Goal: Information Seeking & Learning: Learn about a topic

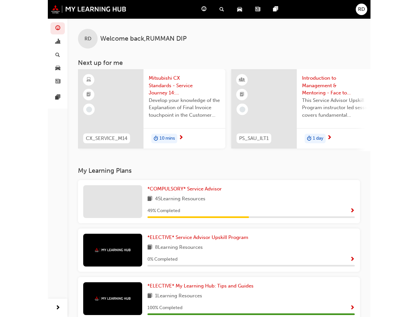
scroll to position [0, 0]
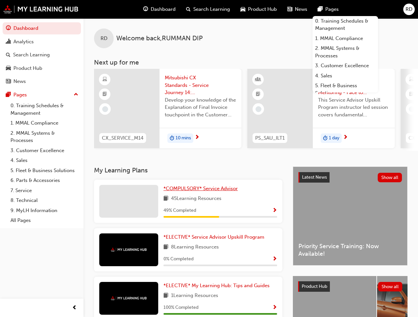
click at [200, 188] on span "*COMPULSORY* Service Advisor" at bounding box center [201, 189] width 74 height 6
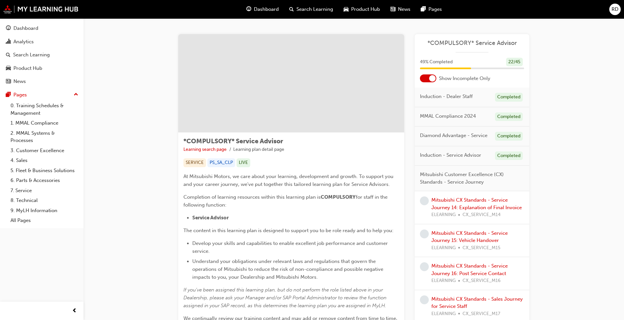
click at [327, 200] on link "Mitsubishi CX Standards - Service Journey 14: Explanation of Final Invoice" at bounding box center [477, 203] width 90 height 13
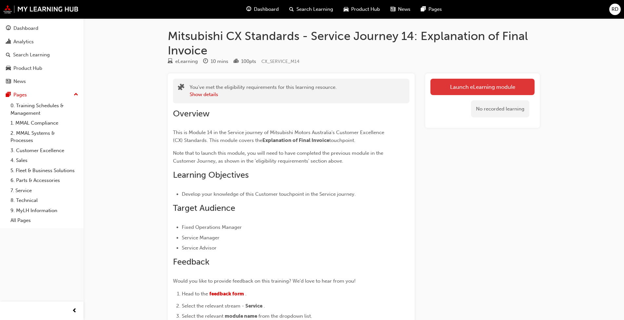
click at [327, 88] on link "Launch eLearning module" at bounding box center [483, 87] width 104 height 16
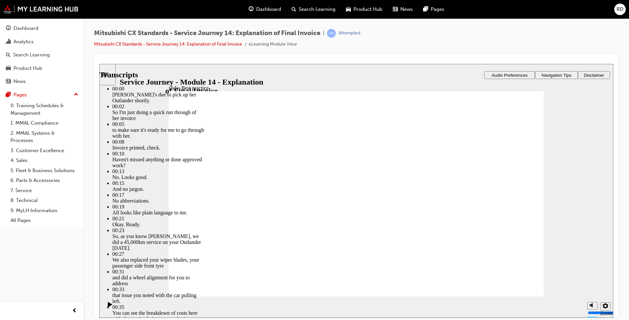
type input "130"
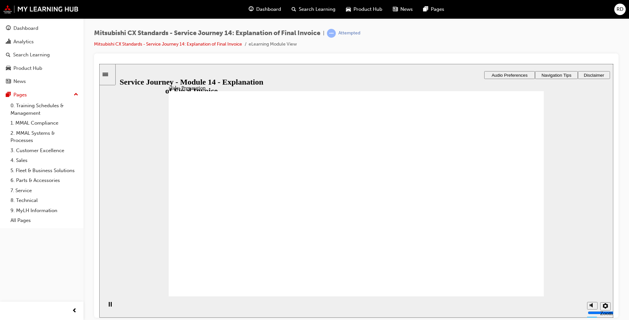
drag, startPoint x: 255, startPoint y: 206, endPoint x: 381, endPoint y: 198, distance: 126.1
drag, startPoint x: 220, startPoint y: 204, endPoint x: 336, endPoint y: 205, distance: 115.4
drag, startPoint x: 361, startPoint y: 180, endPoint x: 458, endPoint y: 188, distance: 97.0
drag, startPoint x: 250, startPoint y: 213, endPoint x: 378, endPoint y: 213, distance: 128.5
drag, startPoint x: 256, startPoint y: 209, endPoint x: 484, endPoint y: 208, distance: 227.8
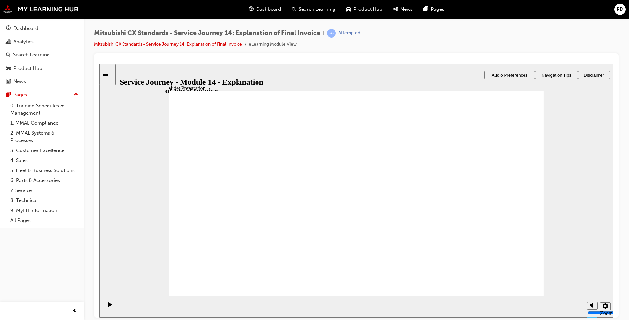
checkbox input "true"
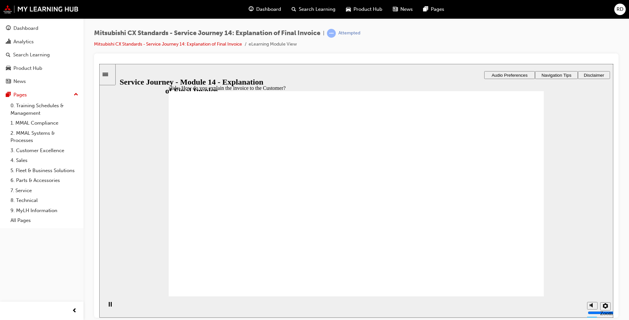
checkbox input "true"
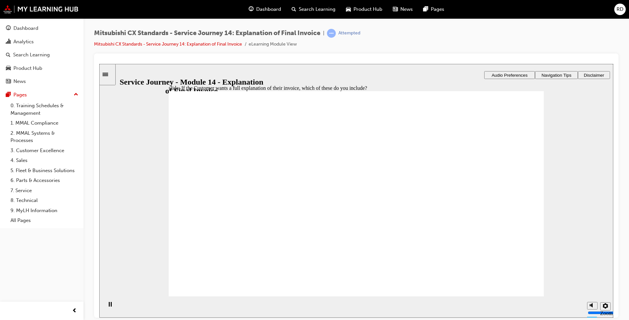
checkbox input "true"
drag, startPoint x: 244, startPoint y: 219, endPoint x: 357, endPoint y: 197, distance: 115.6
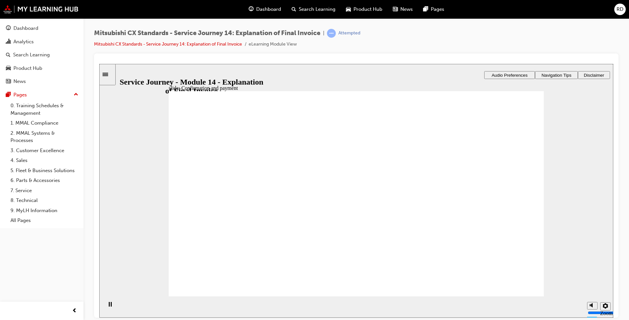
drag, startPoint x: 270, startPoint y: 221, endPoint x: 368, endPoint y: 211, distance: 98.1
drag, startPoint x: 250, startPoint y: 220, endPoint x: 467, endPoint y: 197, distance: 217.9
checkbox input "true"
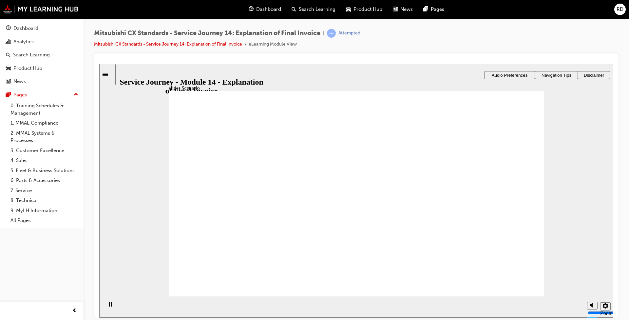
checkbox input "true"
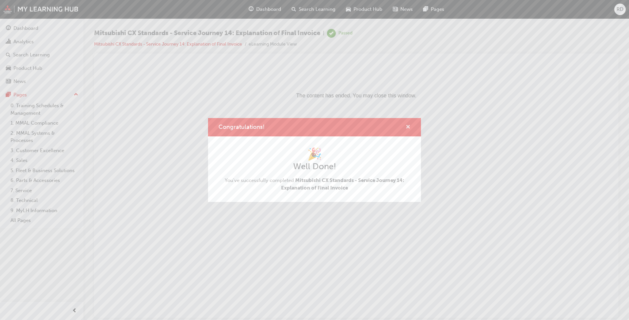
click at [327, 128] on span "cross-icon" at bounding box center [408, 128] width 5 height 6
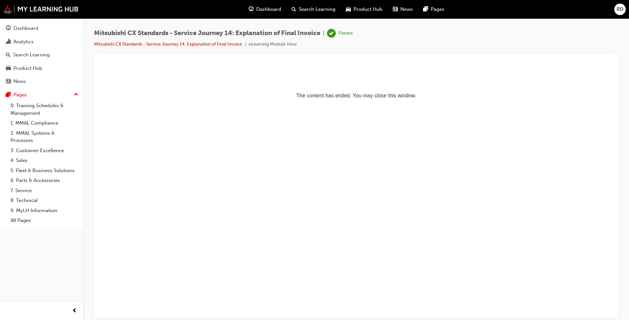
click at [266, 14] on div "Dashboard" at bounding box center [265, 9] width 43 height 13
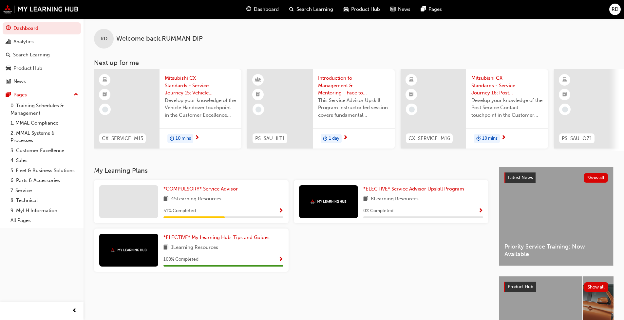
click at [212, 189] on span "*COMPULSORY* Service Advisor" at bounding box center [201, 189] width 74 height 6
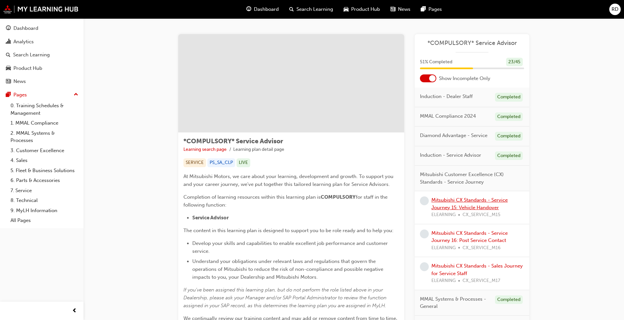
click at [327, 197] on link "Mitsubishi CX Standards - Service Journey 15: Vehicle Handover" at bounding box center [470, 203] width 76 height 13
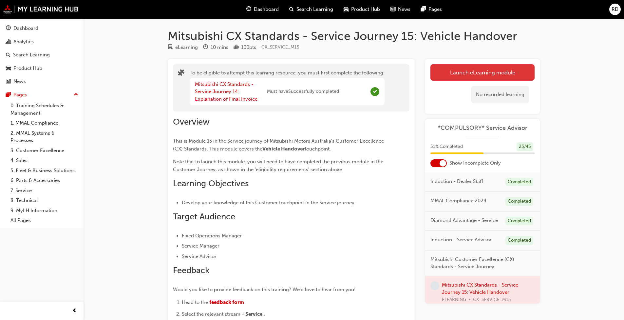
click at [327, 71] on button "Launch eLearning module" at bounding box center [483, 72] width 104 height 16
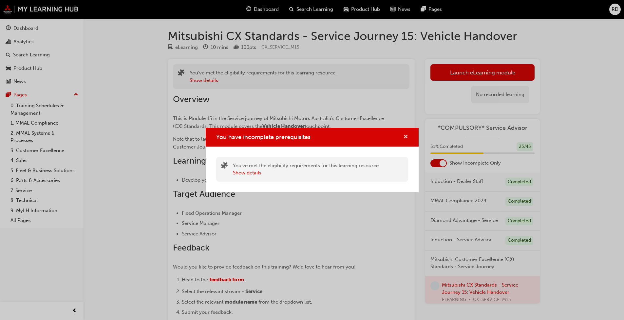
click at [327, 138] on span "cross-icon" at bounding box center [405, 137] width 5 height 6
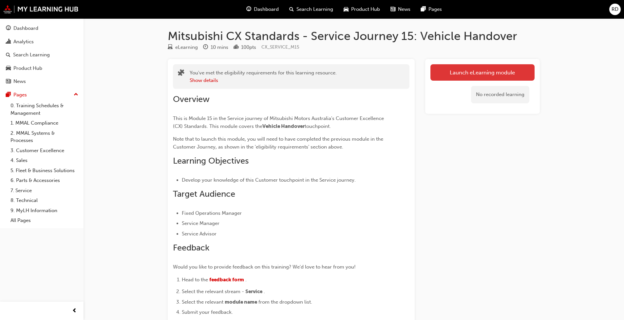
click at [481, 72] on link "Launch eLearning module" at bounding box center [483, 72] width 104 height 16
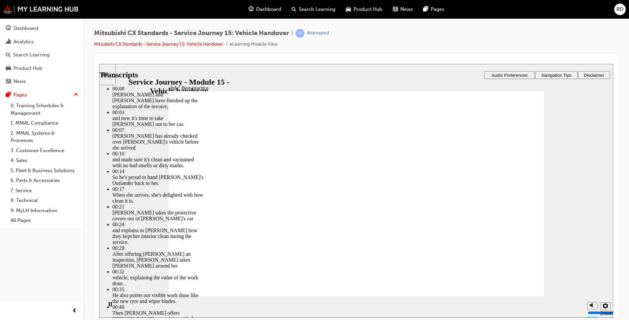
type input "119"
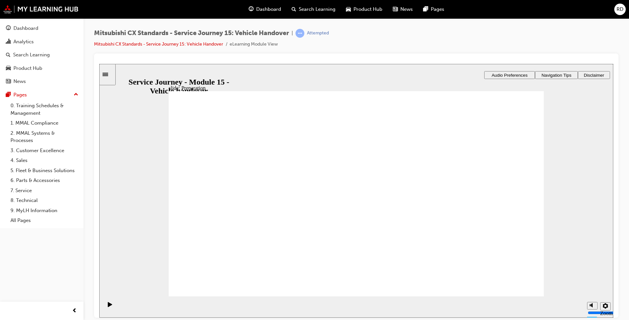
drag, startPoint x: 236, startPoint y: 262, endPoint x: 230, endPoint y: 262, distance: 5.9
drag, startPoint x: 219, startPoint y: 212, endPoint x: 330, endPoint y: 201, distance: 111.0
drag, startPoint x: 284, startPoint y: 210, endPoint x: 399, endPoint y: 208, distance: 115.1
drag, startPoint x: 234, startPoint y: 211, endPoint x: 460, endPoint y: 187, distance: 227.7
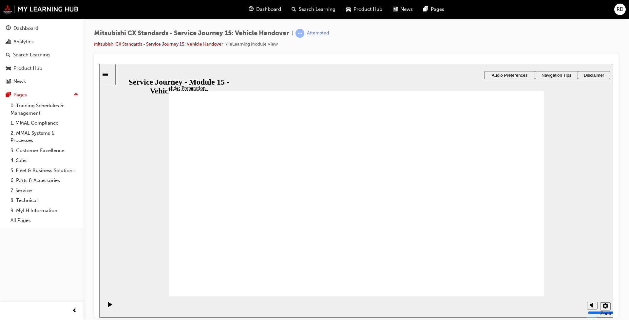
drag, startPoint x: 290, startPoint y: 223, endPoint x: 375, endPoint y: 236, distance: 86.6
checkbox input "true"
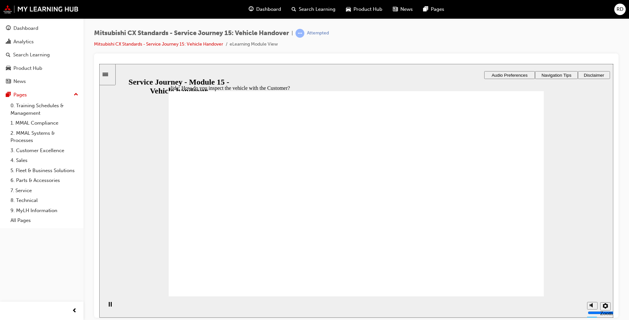
checkbox input "true"
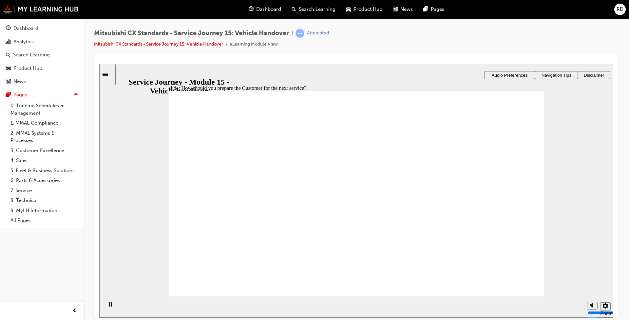
checkbox input "true"
drag, startPoint x: 204, startPoint y: 228, endPoint x: 329, endPoint y: 206, distance: 127.1
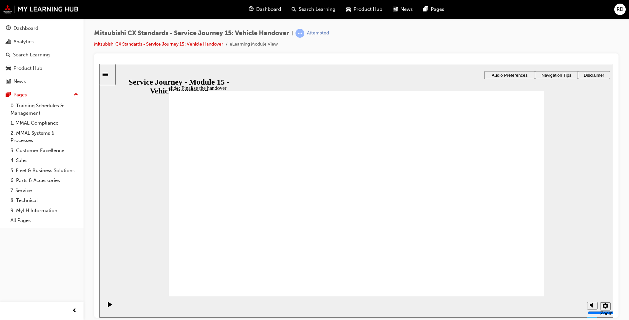
drag, startPoint x: 214, startPoint y: 219, endPoint x: 454, endPoint y: 191, distance: 241.5
drag, startPoint x: 211, startPoint y: 222, endPoint x: 321, endPoint y: 205, distance: 111.1
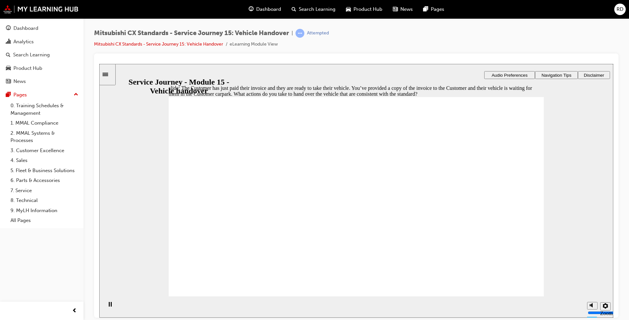
checkbox input "true"
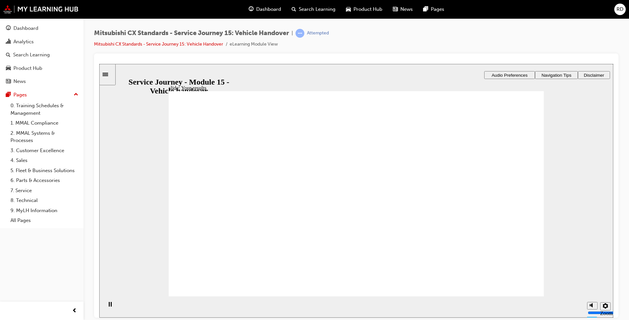
checkbox input "true"
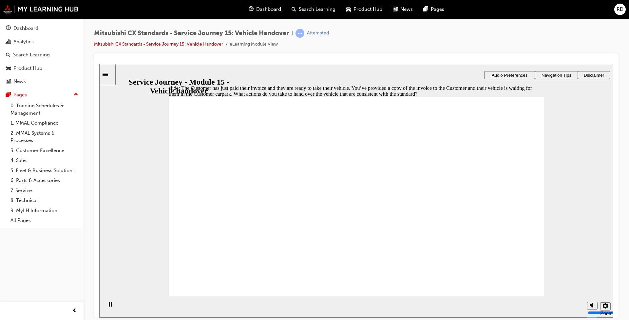
checkbox input "true"
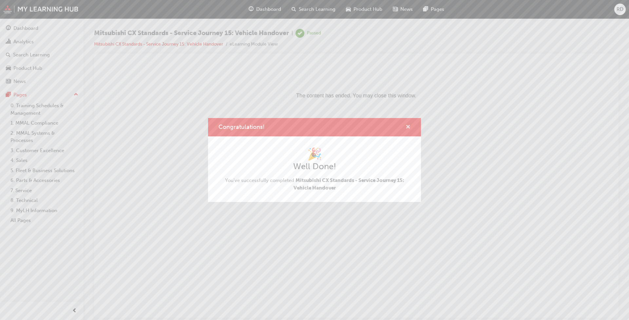
click at [408, 127] on span "cross-icon" at bounding box center [408, 128] width 5 height 6
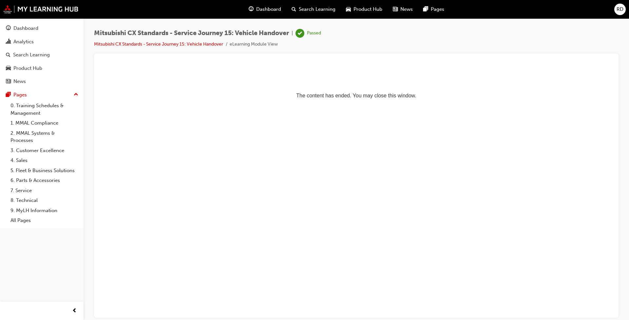
click at [270, 5] on div "Dashboard" at bounding box center [265, 9] width 43 height 13
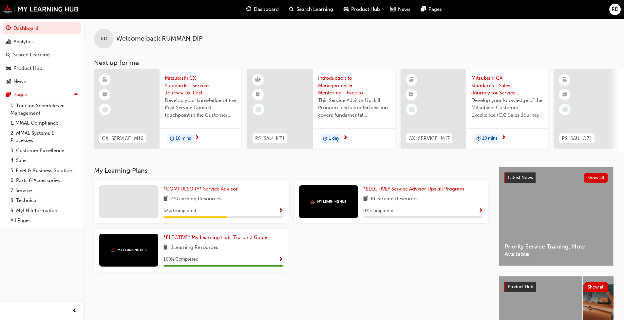
click at [240, 209] on div "*COMPULSORY* Service Advisor 45 Learning Resources 53 % Completed" at bounding box center [224, 201] width 120 height 33
click at [218, 191] on span "*COMPULSORY* Service Advisor" at bounding box center [201, 189] width 74 height 6
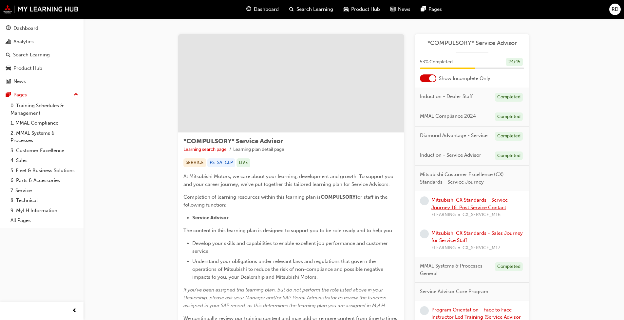
click at [464, 201] on link "Mitsubishi CX Standards - Service Journey 16: Post Service Contact" at bounding box center [470, 203] width 76 height 13
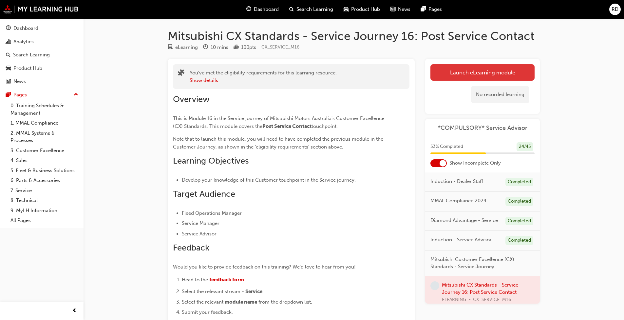
click at [478, 74] on link "Launch eLearning module" at bounding box center [483, 72] width 104 height 16
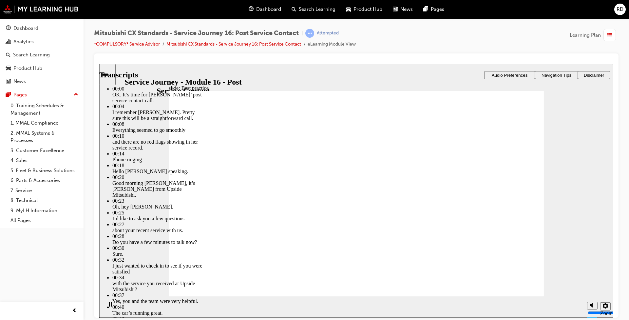
type input "261"
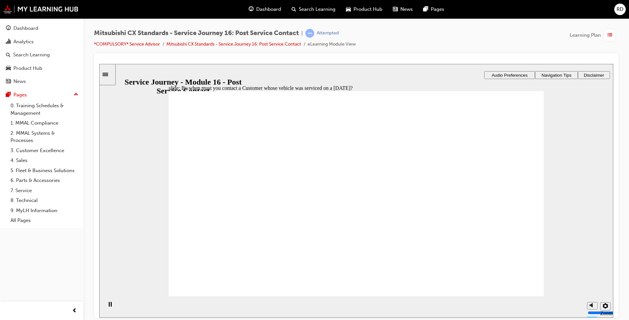
radio input "true"
drag, startPoint x: 193, startPoint y: 187, endPoint x: 300, endPoint y: 232, distance: 116.2
drag, startPoint x: 256, startPoint y: 224, endPoint x: 377, endPoint y: 209, distance: 121.5
drag, startPoint x: 215, startPoint y: 218, endPoint x: 449, endPoint y: 183, distance: 237.3
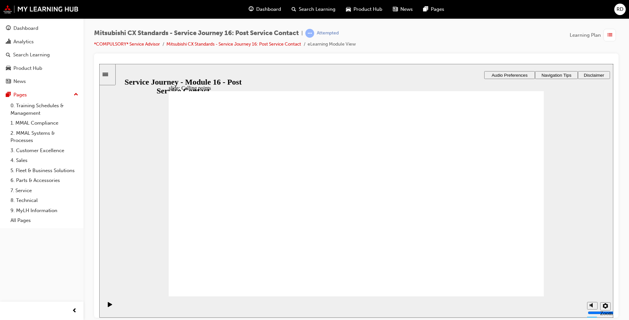
drag, startPoint x: 269, startPoint y: 215, endPoint x: 375, endPoint y: 214, distance: 105.2
checkbox input "true"
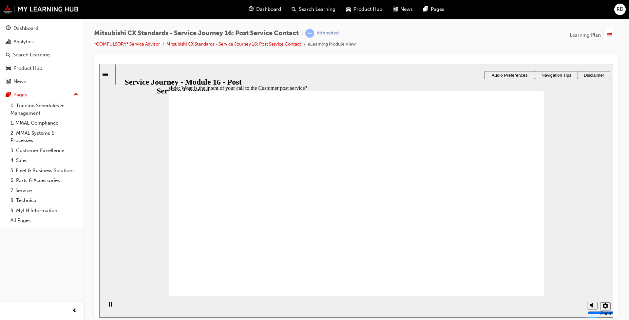
radio input "true"
drag, startPoint x: 240, startPoint y: 206, endPoint x: 341, endPoint y: 198, distance: 101.9
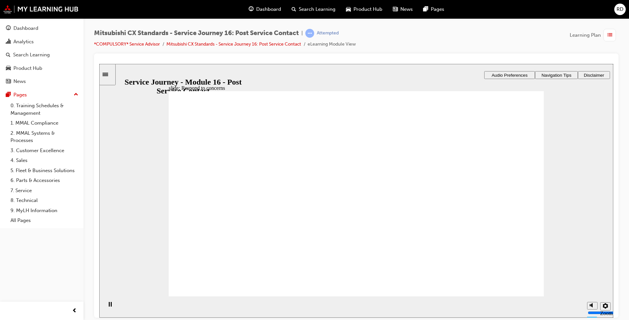
drag, startPoint x: 286, startPoint y: 209, endPoint x: 387, endPoint y: 191, distance: 102.2
radio input "true"
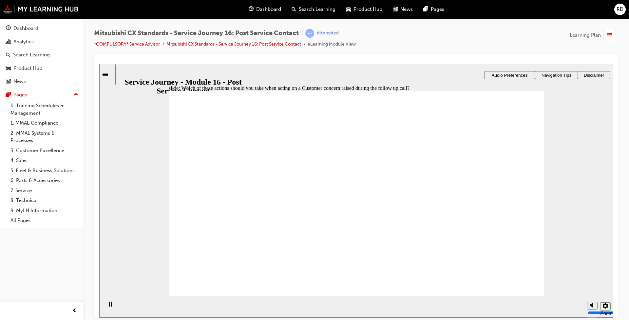
radio input "true"
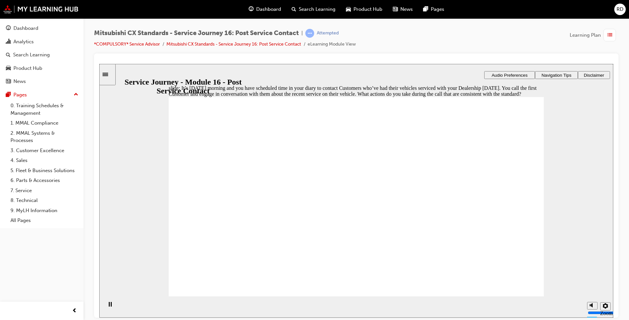
checkbox input "true"
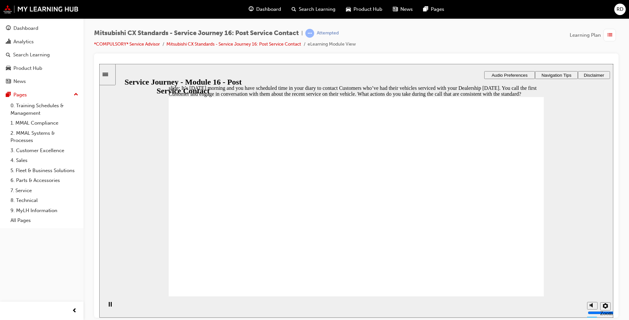
drag, startPoint x: 340, startPoint y: 275, endPoint x: 352, endPoint y: 274, distance: 11.8
checkbox input "true"
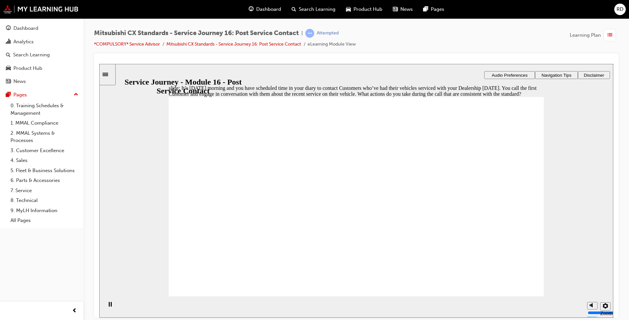
checkbox input "true"
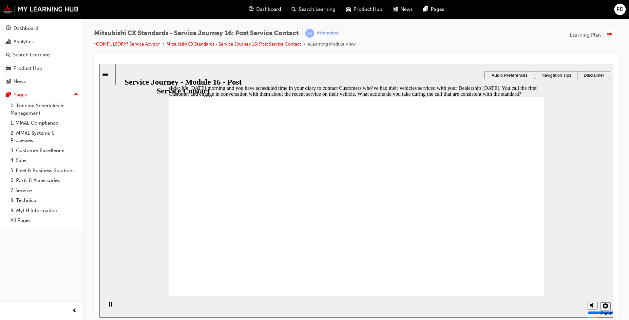
drag, startPoint x: 536, startPoint y: 281, endPoint x: 523, endPoint y: 281, distance: 13.4
checkbox input "true"
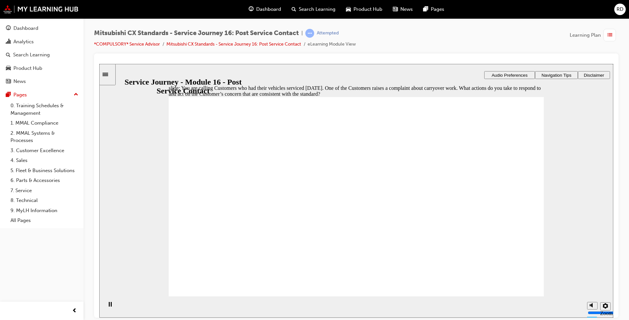
checkbox input "true"
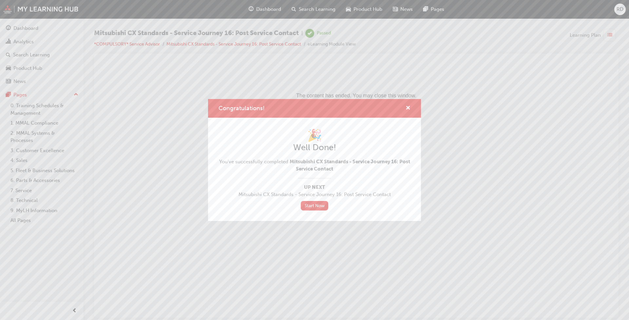
drag, startPoint x: 304, startPoint y: 206, endPoint x: 304, endPoint y: 211, distance: 5.9
click at [304, 206] on link "Start Now" at bounding box center [315, 206] width 28 height 10
click at [408, 109] on span "cross-icon" at bounding box center [408, 109] width 5 height 6
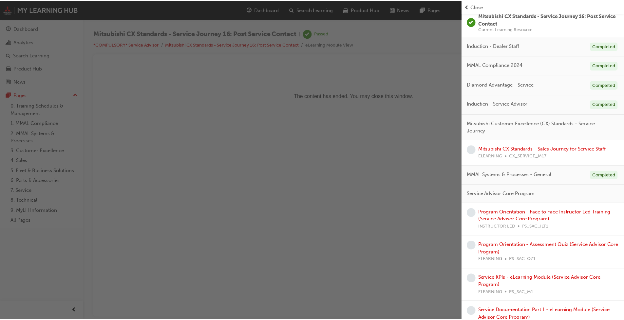
scroll to position [66, 0]
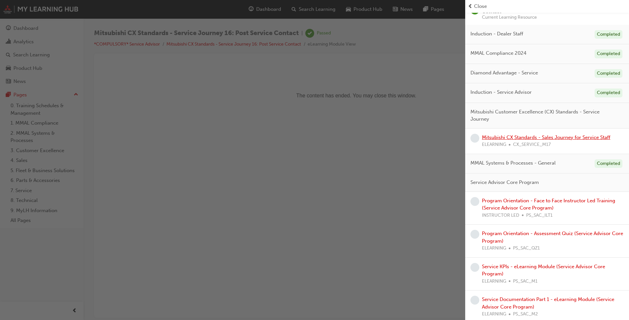
click at [522, 136] on link "Mitsubishi CX Standards - Sales Journey for Service Staff" at bounding box center [546, 137] width 128 height 6
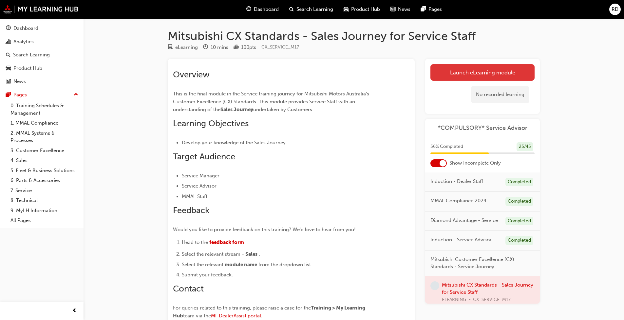
click at [470, 75] on link "Launch eLearning module" at bounding box center [483, 72] width 104 height 16
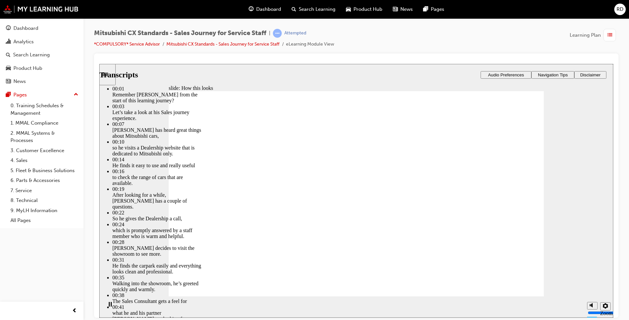
type input "161"
type input "264"
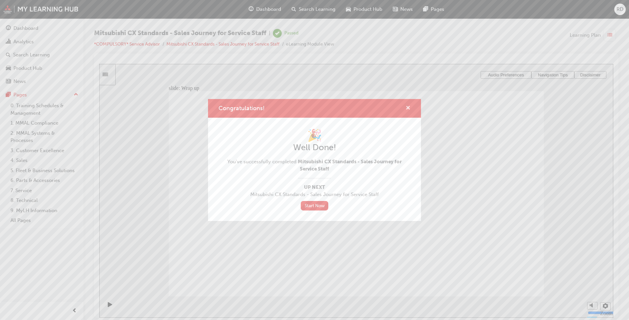
click at [407, 110] on span "cross-icon" at bounding box center [408, 109] width 5 height 6
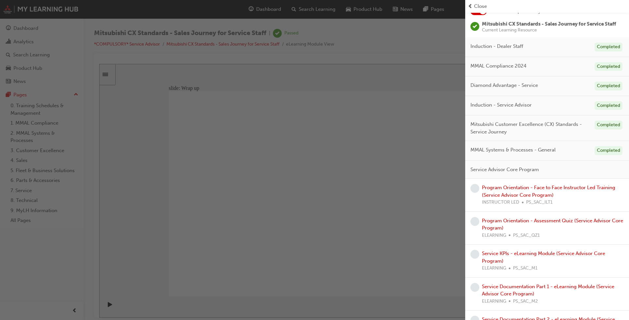
scroll to position [66, 0]
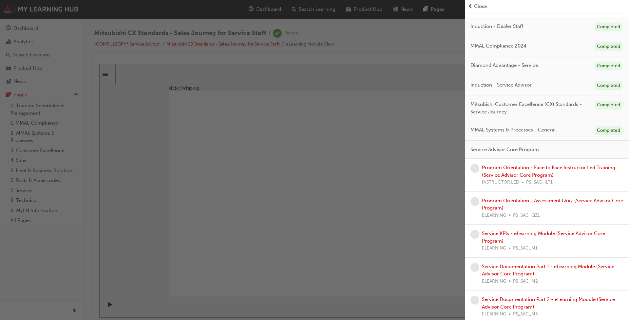
click at [413, 231] on div "button" at bounding box center [232, 160] width 465 height 320
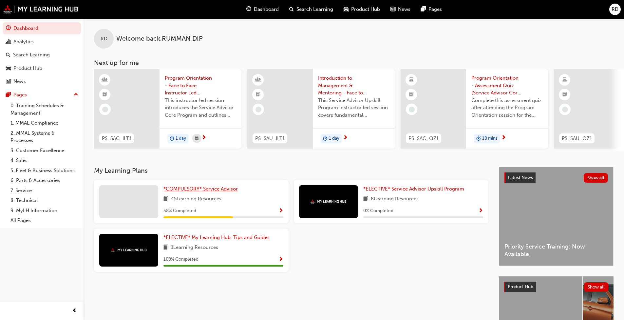
click at [211, 192] on span "*COMPULSORY* Service Advisor" at bounding box center [201, 189] width 74 height 6
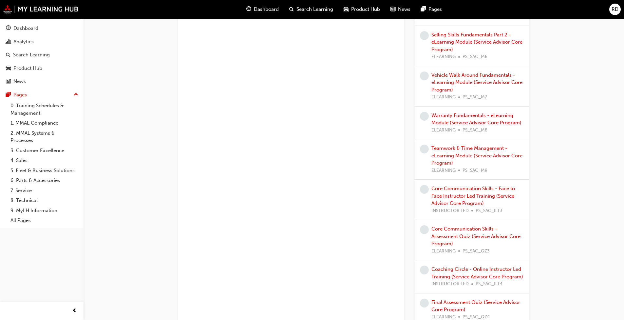
scroll to position [721, 0]
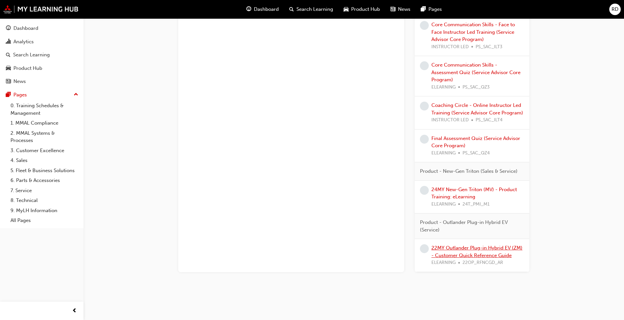
click at [327, 245] on link "22MY Outlander Plug-in Hybrid EV (ZM) - Customer Quick Reference Guide" at bounding box center [477, 251] width 91 height 13
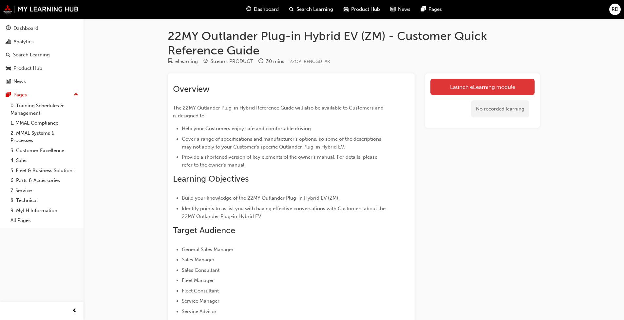
click at [327, 86] on link "Launch eLearning module" at bounding box center [483, 87] width 104 height 16
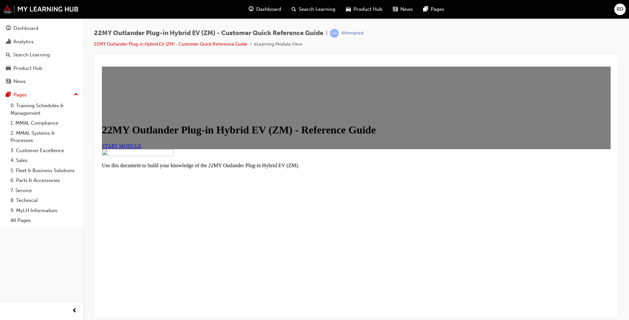
click at [142, 148] on span "START MODULE" at bounding box center [122, 146] width 40 height 6
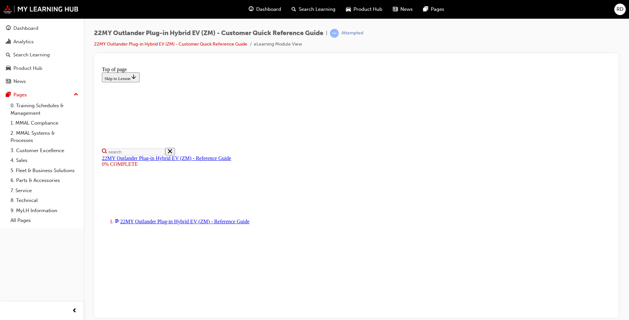
scroll to position [131, 0]
select select "auto"
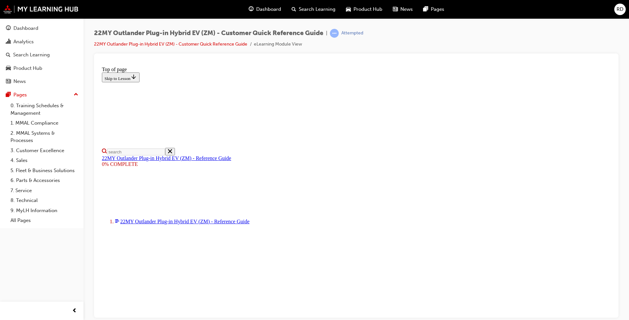
type input "1"
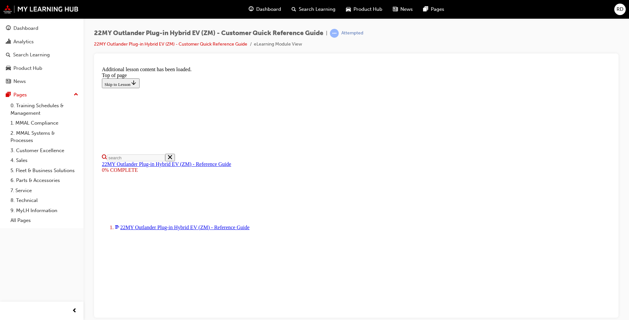
scroll to position [319, 0]
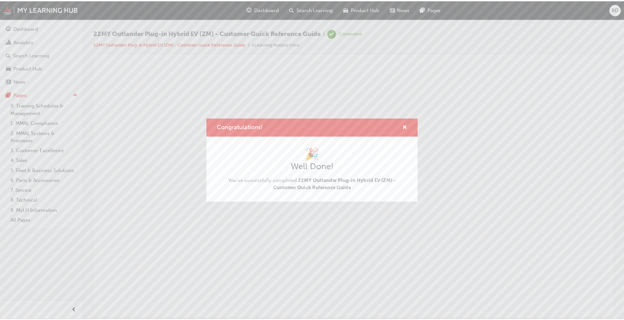
scroll to position [0, 0]
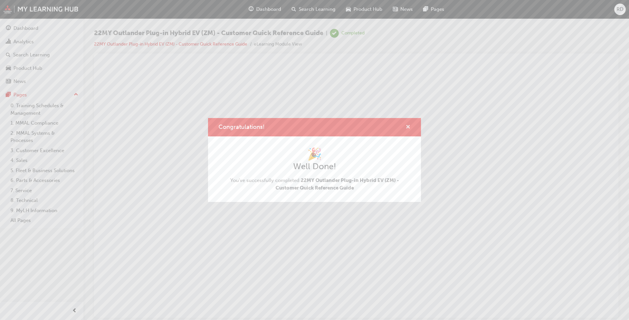
click at [327, 127] on span "cross-icon" at bounding box center [408, 128] width 5 height 6
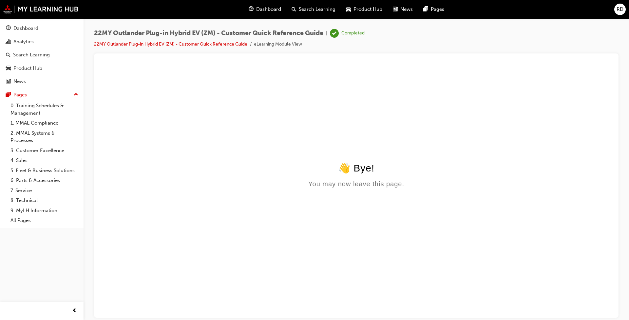
click at [268, 8] on span "Dashboard" at bounding box center [268, 10] width 25 height 8
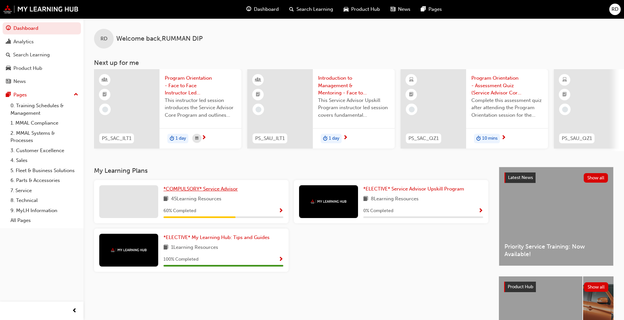
click at [208, 191] on span "*COMPULSORY* Service Advisor" at bounding box center [201, 189] width 74 height 6
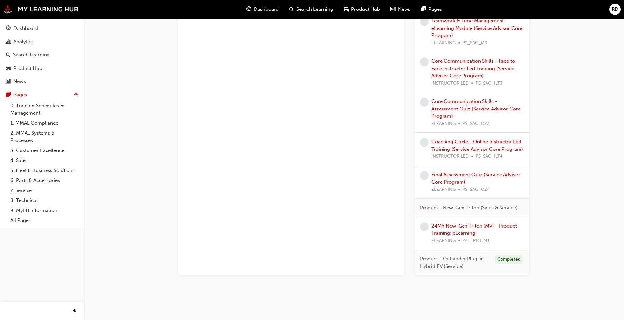
scroll to position [688, 0]
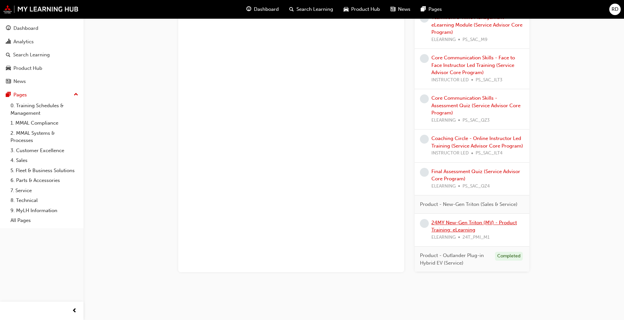
click at [327, 222] on link "24MY New-Gen Triton (MV) - Product Training: eLearning" at bounding box center [475, 226] width 86 height 13
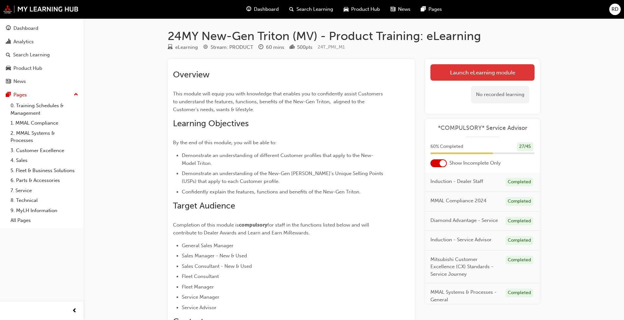
click at [327, 74] on link "Launch eLearning module" at bounding box center [483, 72] width 104 height 16
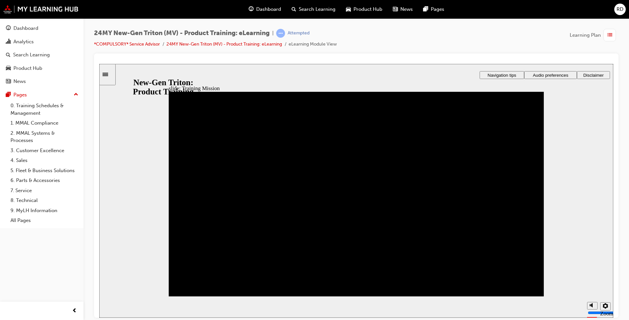
click at [327, 77] on span "Audio preferences" at bounding box center [550, 74] width 35 height 5
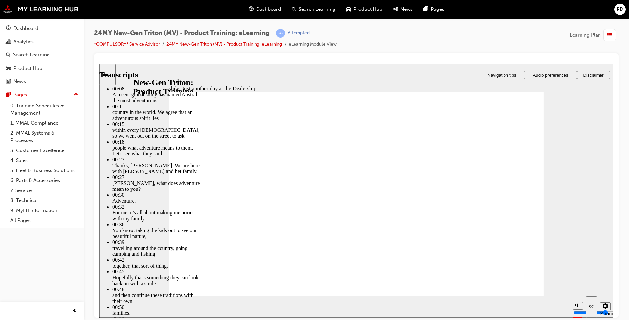
type input "260"
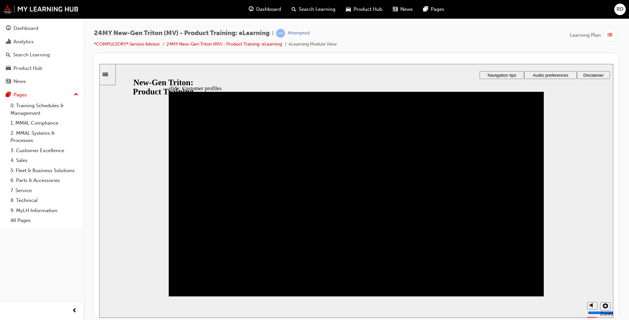
drag, startPoint x: 328, startPoint y: 244, endPoint x: 194, endPoint y: 167, distance: 154.4
drag, startPoint x: 326, startPoint y: 275, endPoint x: 373, endPoint y: 163, distance: 121.8
drag, startPoint x: 192, startPoint y: 274, endPoint x: 372, endPoint y: 202, distance: 194.0
drag, startPoint x: 189, startPoint y: 245, endPoint x: 193, endPoint y: 209, distance: 35.9
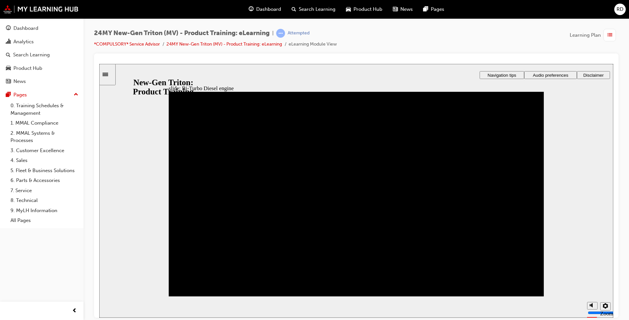
drag, startPoint x: 515, startPoint y: 245, endPoint x: 502, endPoint y: 188, distance: 57.8
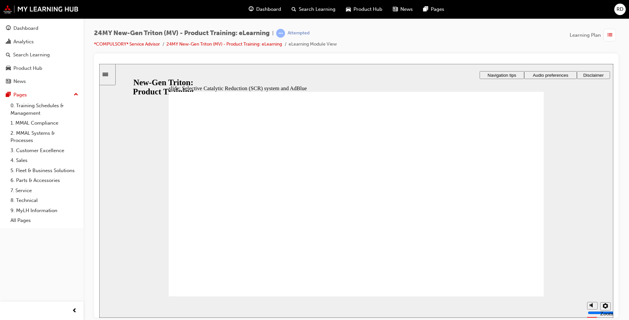
drag, startPoint x: 238, startPoint y: 253, endPoint x: 253, endPoint y: 248, distance: 15.8
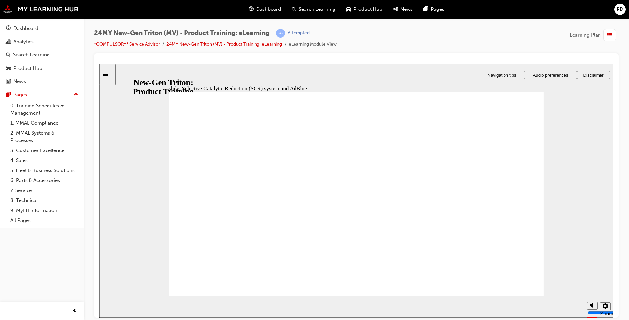
drag, startPoint x: 231, startPoint y: 240, endPoint x: 235, endPoint y: 237, distance: 4.4
